Goal: Information Seeking & Learning: Check status

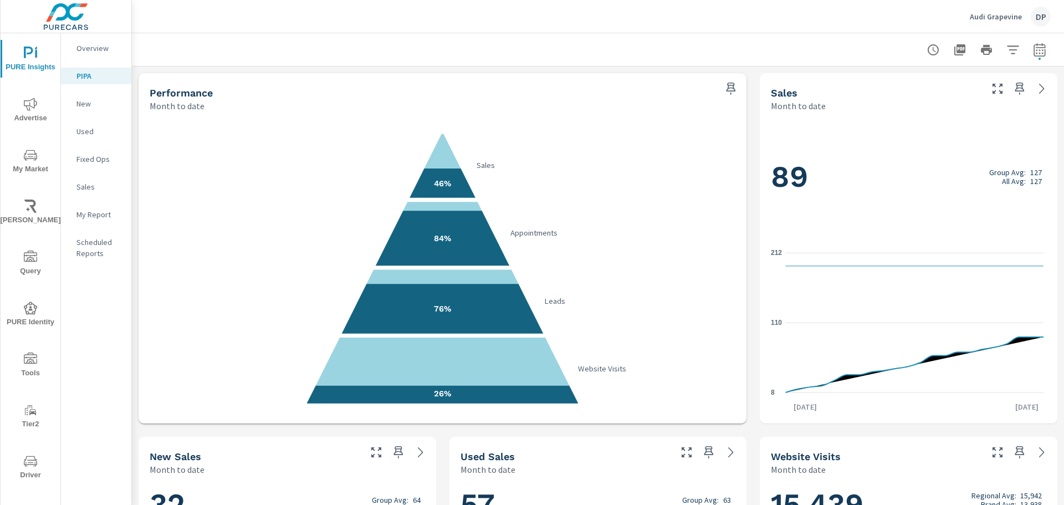
scroll to position [166, 0]
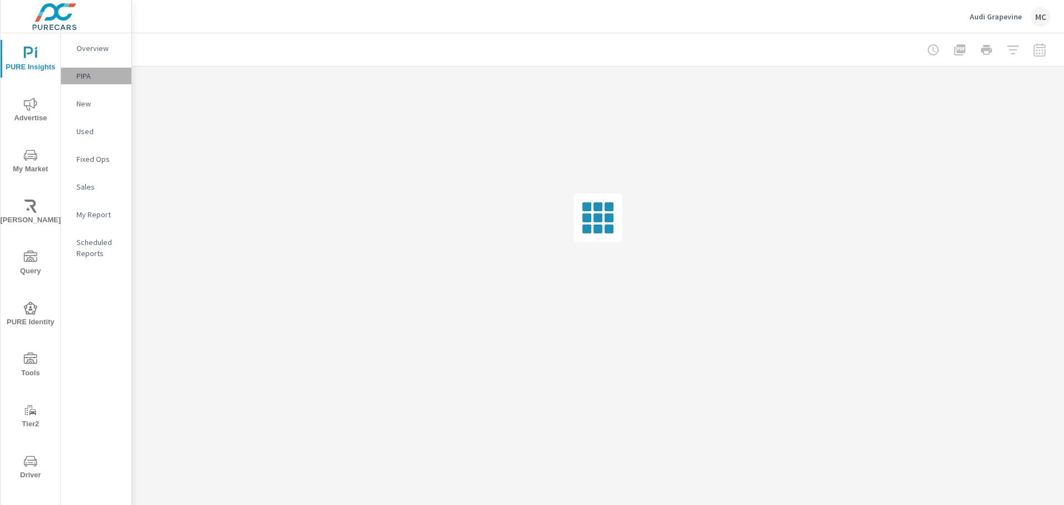
click at [81, 73] on p "PIPA" at bounding box center [99, 75] width 46 height 11
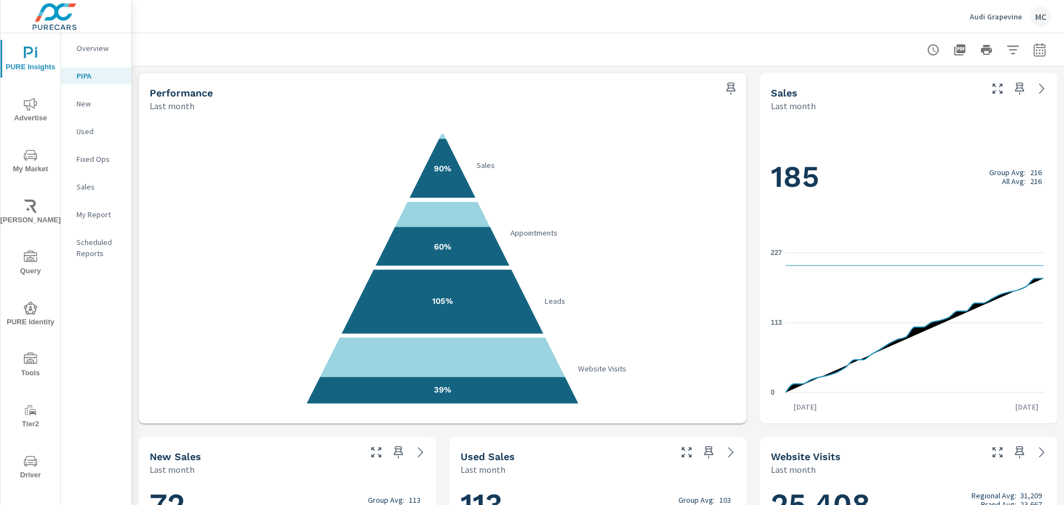
click at [1029, 57] on button "button" at bounding box center [1040, 50] width 22 height 22
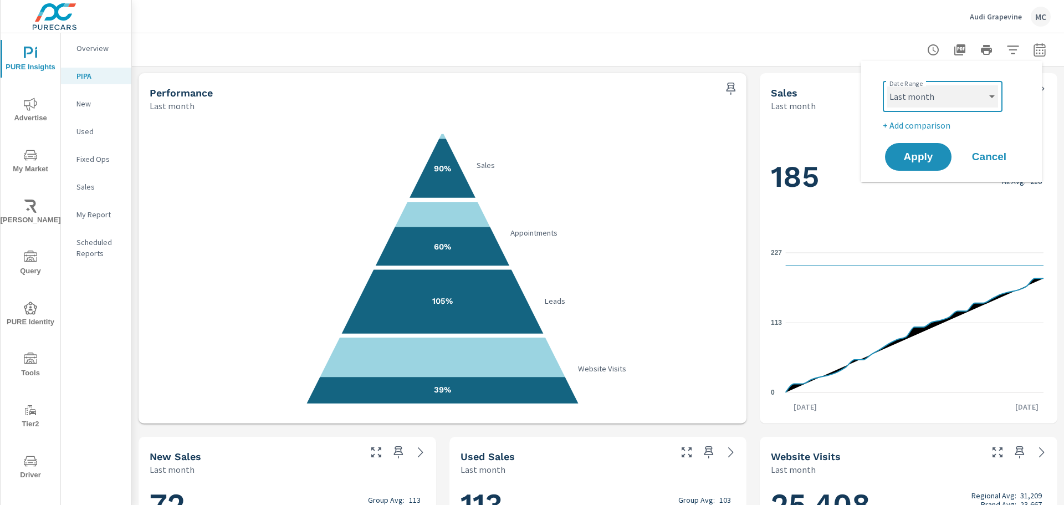
click at [937, 90] on select "Custom Yesterday Last week Last 7 days Last 14 days Last 30 days Last 45 days L…" at bounding box center [942, 96] width 111 height 22
click at [887, 85] on select "Custom Yesterday Last week Last 7 days Last 14 days Last 30 days Last 45 days L…" at bounding box center [942, 96] width 111 height 22
select select "Month to date"
click at [929, 162] on span "Apply" at bounding box center [918, 157] width 45 height 11
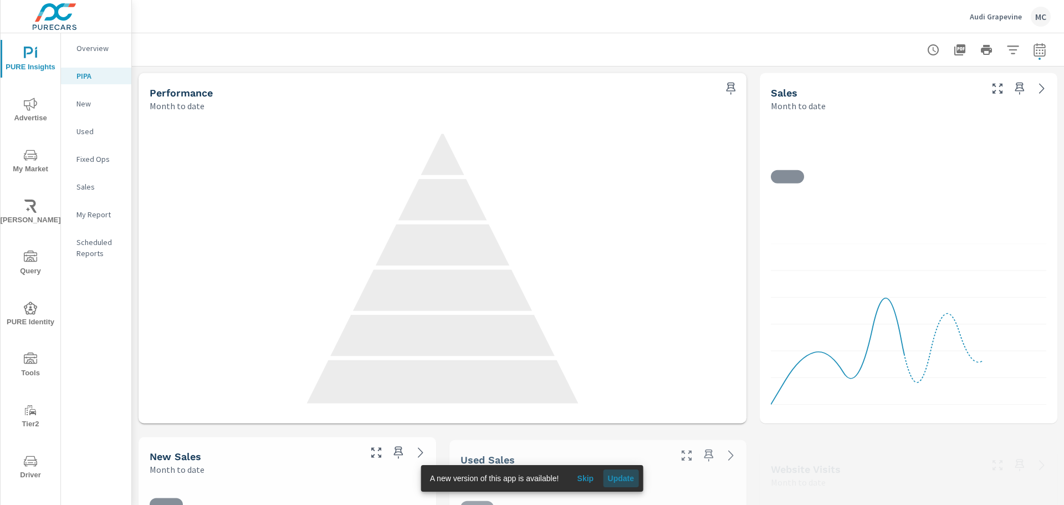
click at [624, 474] on span "Update" at bounding box center [621, 478] width 27 height 10
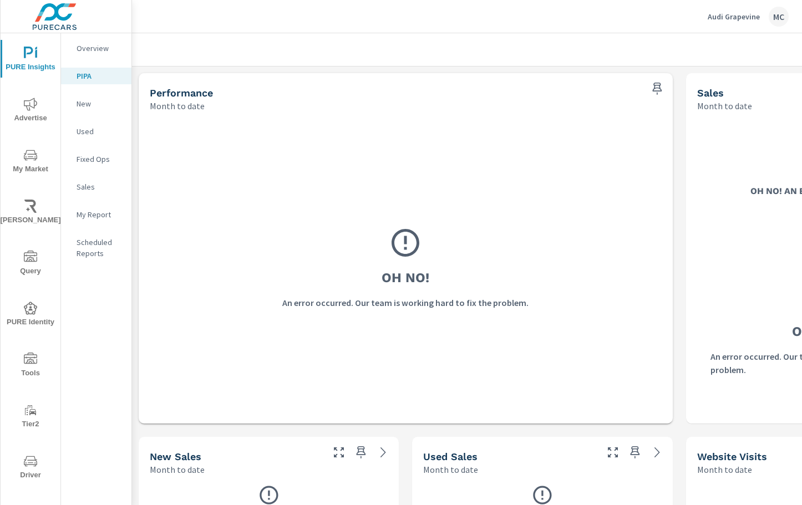
click at [86, 180] on div "Sales" at bounding box center [96, 186] width 70 height 17
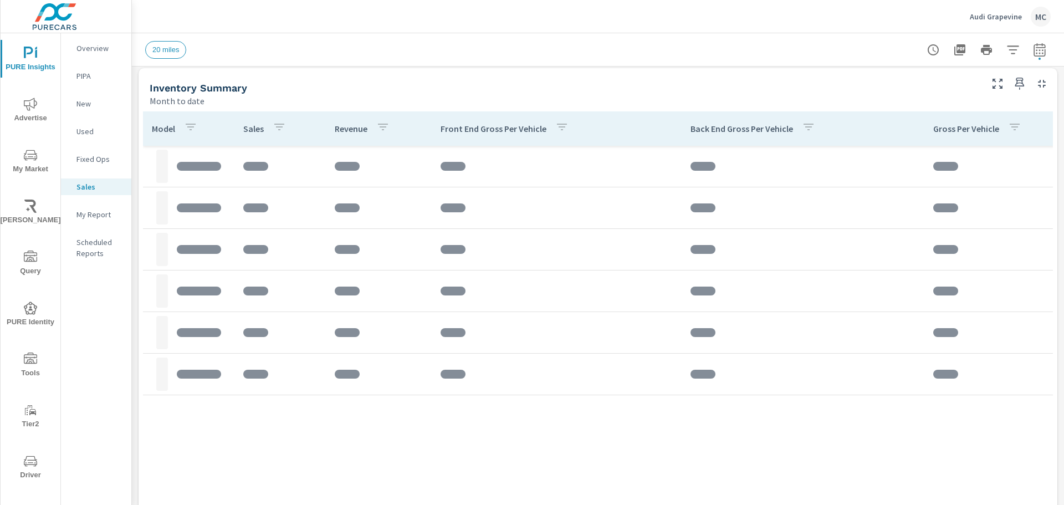
scroll to position [388, 0]
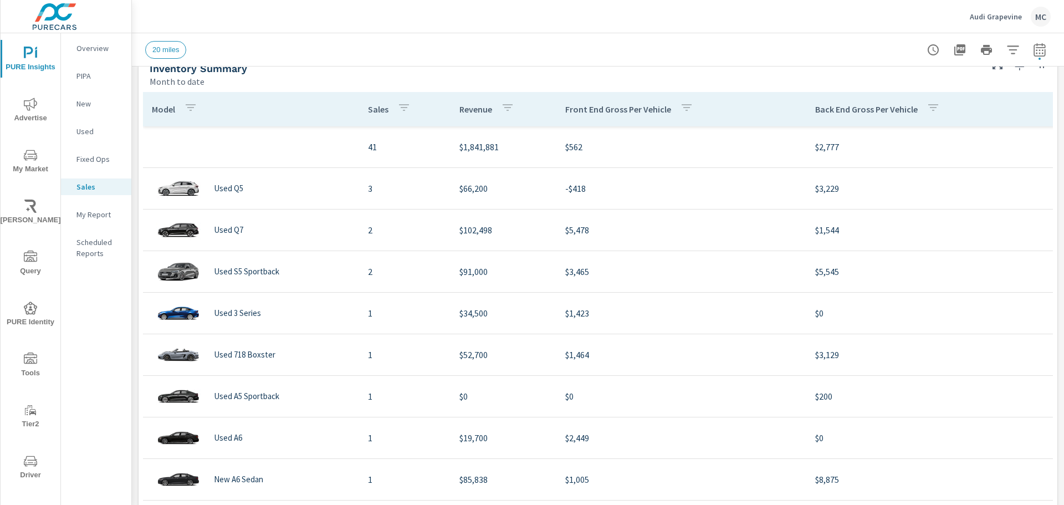
click at [88, 211] on p "My Report" at bounding box center [99, 214] width 46 height 11
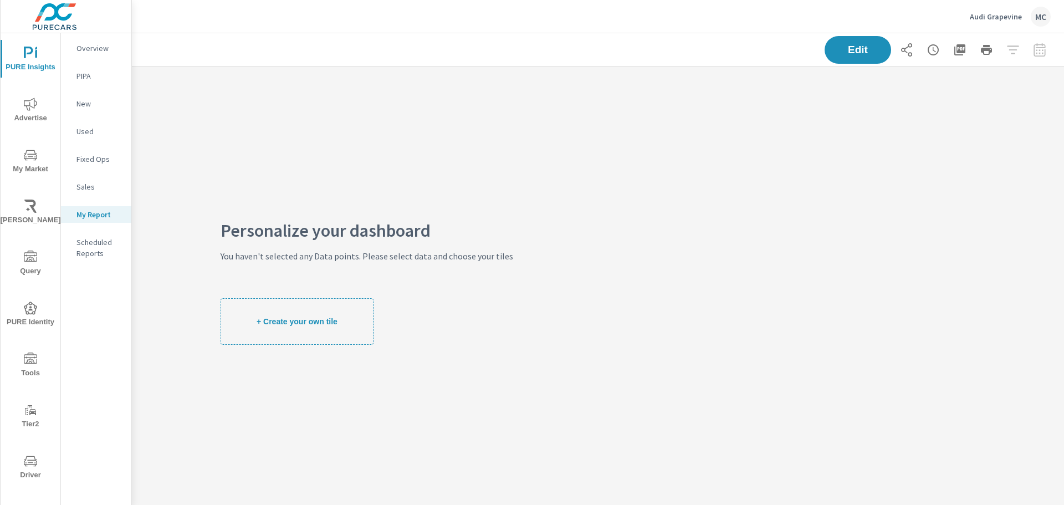
click at [79, 251] on p "Scheduled Reports" at bounding box center [99, 248] width 46 height 22
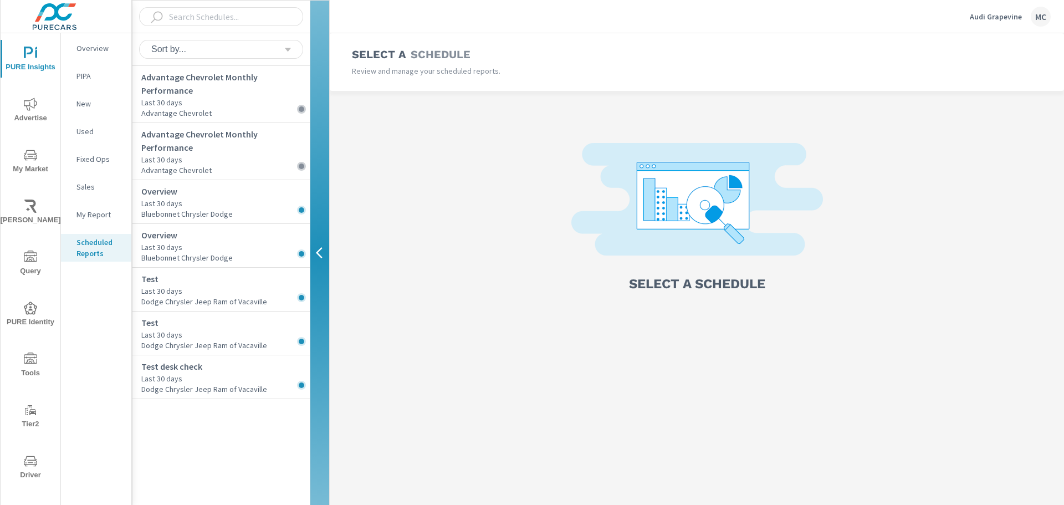
click at [106, 44] on p "Overview" at bounding box center [99, 48] width 46 height 11
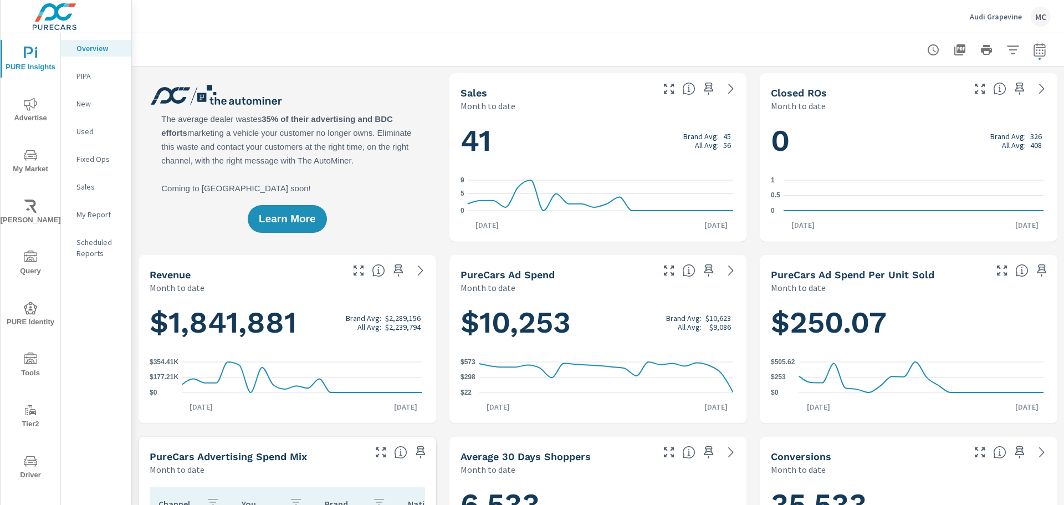
click at [34, 365] on icon "nav menu" at bounding box center [30, 359] width 13 height 13
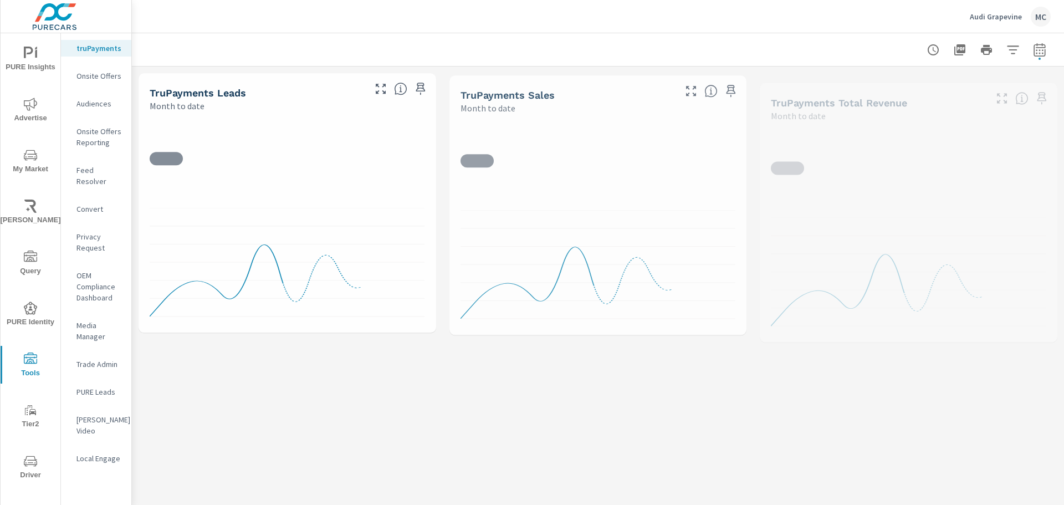
click at [89, 74] on p "Onsite Offers" at bounding box center [99, 75] width 46 height 11
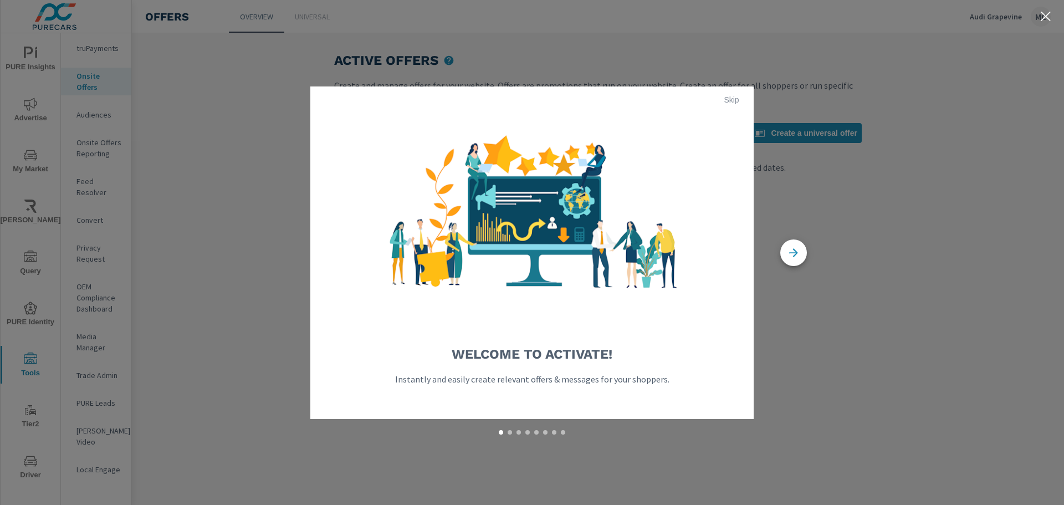
click at [687, 100] on span "Skip" at bounding box center [731, 100] width 27 height 10
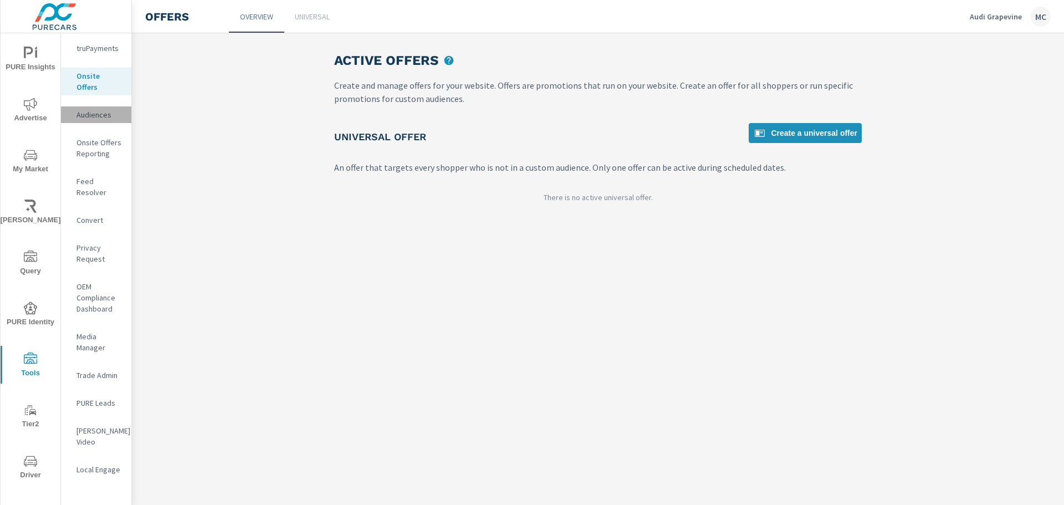
click at [94, 109] on p "Audiences" at bounding box center [99, 114] width 46 height 11
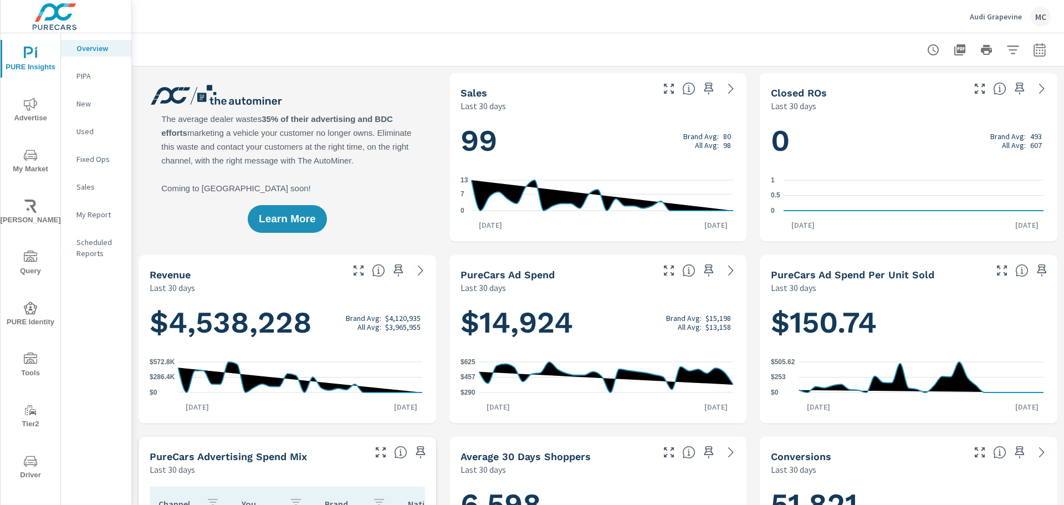
click at [32, 310] on icon "nav menu" at bounding box center [30, 308] width 13 height 13
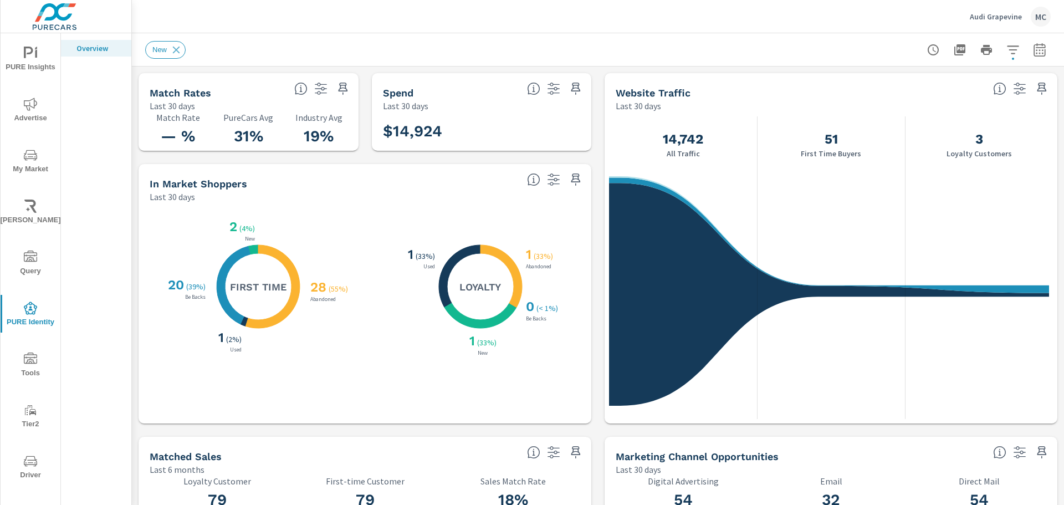
click at [25, 55] on icon "nav menu" at bounding box center [30, 53] width 13 height 13
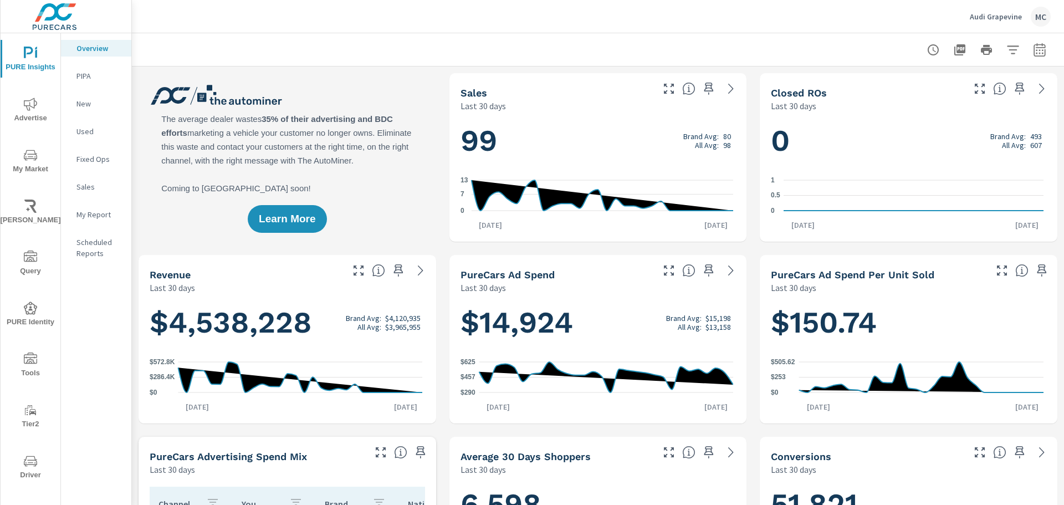
click at [93, 78] on p "PIPA" at bounding box center [99, 75] width 46 height 11
